Goal: Task Accomplishment & Management: Complete application form

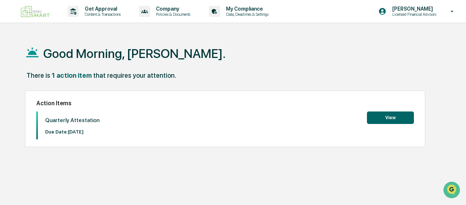
click at [393, 121] on button "View" at bounding box center [390, 118] width 47 height 12
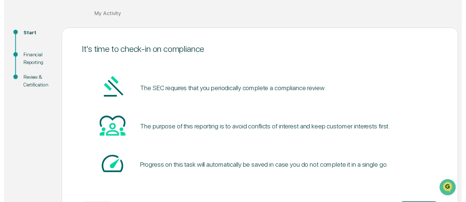
scroll to position [68, 0]
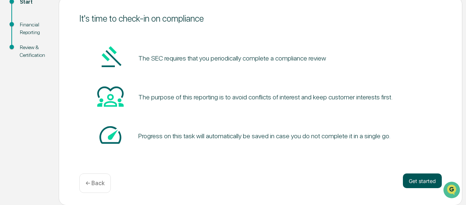
click at [418, 180] on button "Get started" at bounding box center [422, 181] width 39 height 15
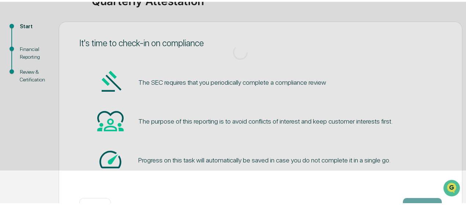
scroll to position [90, 0]
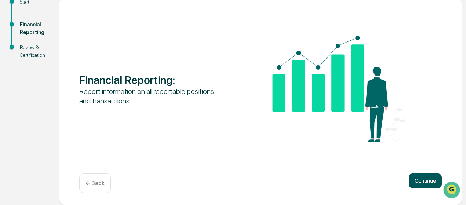
click at [424, 183] on button "Continue" at bounding box center [425, 181] width 33 height 15
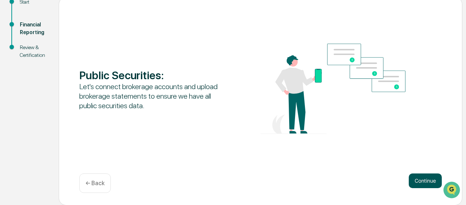
click at [422, 175] on button "Continue" at bounding box center [425, 181] width 33 height 15
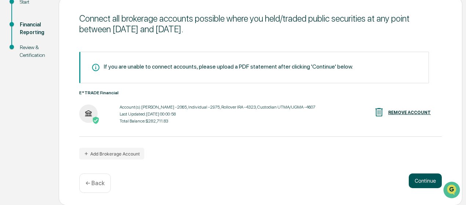
click at [425, 178] on button "Continue" at bounding box center [425, 181] width 33 height 15
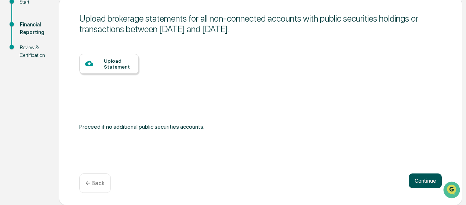
click at [426, 185] on button "Continue" at bounding box center [425, 181] width 33 height 15
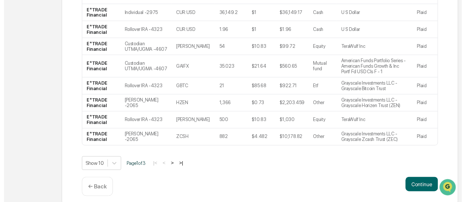
scroll to position [208, 0]
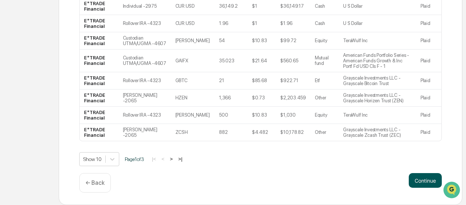
click at [424, 179] on button "Continue" at bounding box center [425, 180] width 33 height 15
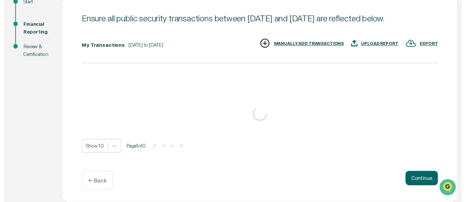
scroll to position [103, 0]
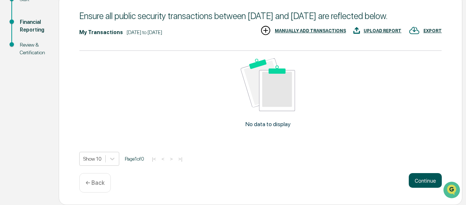
click at [420, 184] on button "Continue" at bounding box center [425, 180] width 33 height 15
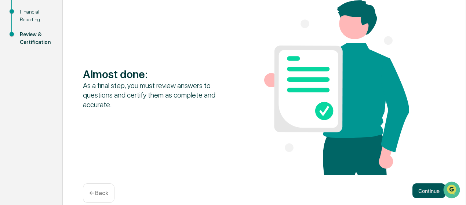
click at [422, 185] on button "Continue" at bounding box center [429, 191] width 33 height 15
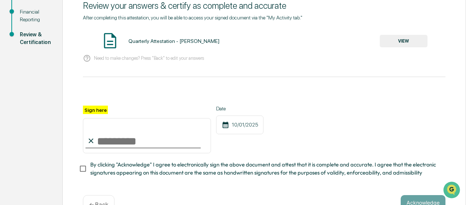
click at [117, 140] on input "Sign here" at bounding box center [147, 135] width 128 height 35
type input "**********"
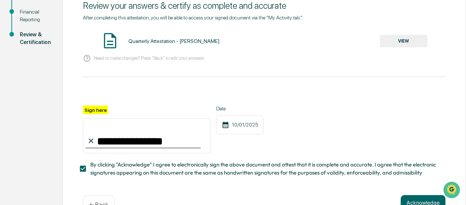
scroll to position [128, 0]
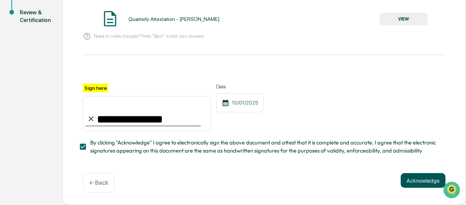
click at [432, 183] on button "Acknowledge" at bounding box center [423, 180] width 45 height 15
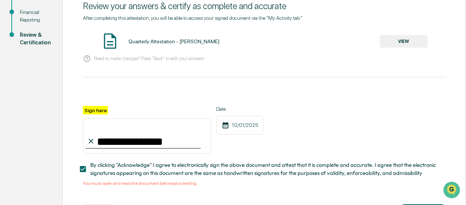
scroll to position [91, 0]
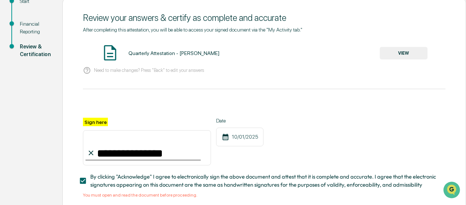
click at [413, 51] on button "VIEW" at bounding box center [404, 53] width 48 height 12
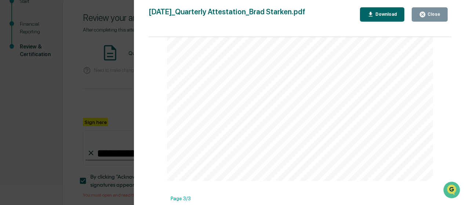
scroll to position [697, 0]
click at [442, 17] on button "Close" at bounding box center [430, 14] width 36 height 14
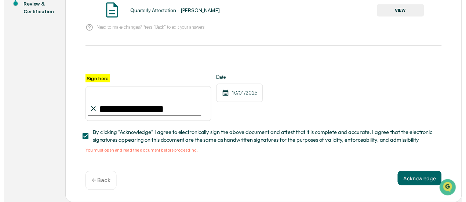
scroll to position [137, 0]
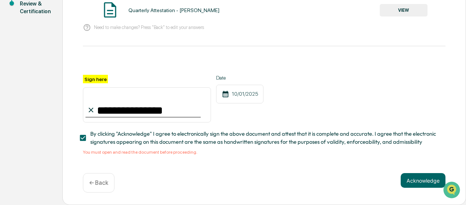
click at [184, 149] on div "**********" at bounding box center [264, 115] width 363 height 80
click at [427, 180] on button "Acknowledge" at bounding box center [423, 180] width 45 height 15
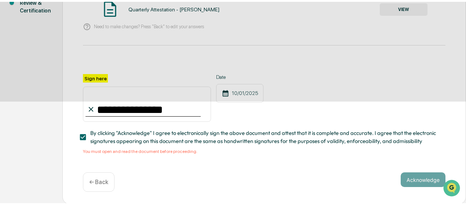
scroll to position [90, 0]
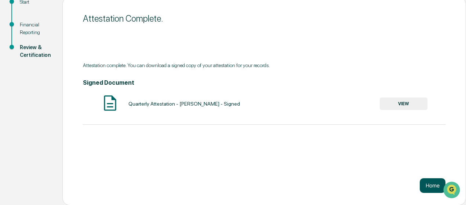
click at [425, 186] on button "Home" at bounding box center [433, 185] width 26 height 15
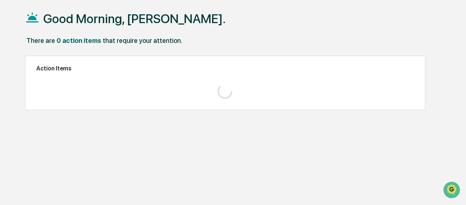
scroll to position [35, 0]
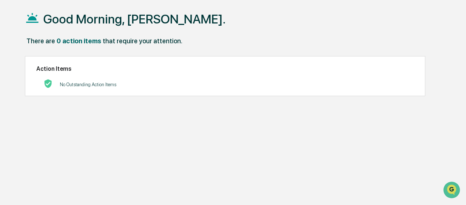
click at [293, 143] on div "Good Morning, [PERSON_NAME]. There are 0 action items that require your attenti…" at bounding box center [235, 102] width 442 height 205
